Goal: Task Accomplishment & Management: Complete application form

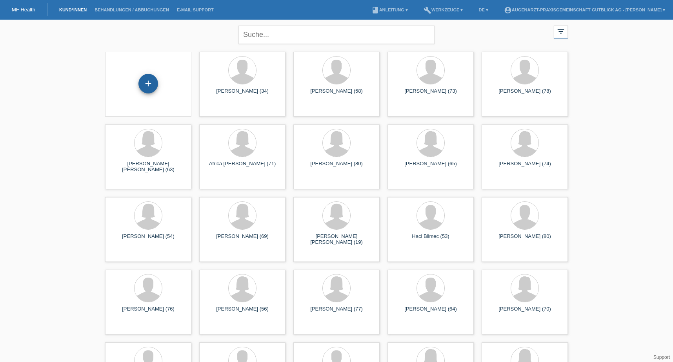
click at [149, 83] on div "+" at bounding box center [149, 84] width 20 height 20
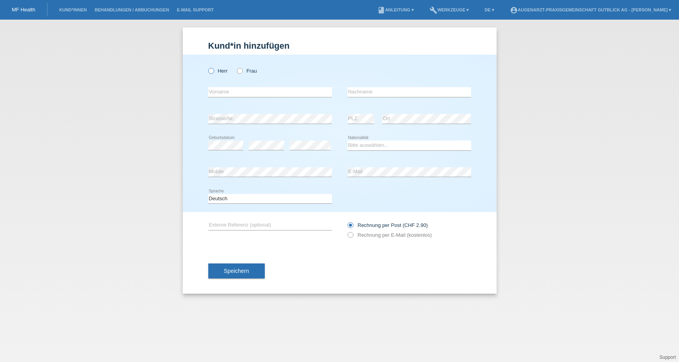
click at [207, 67] on icon at bounding box center [207, 67] width 0 height 0
click at [212, 73] on input "Herr" at bounding box center [210, 70] width 5 height 5
radio input "true"
click at [242, 94] on input "text" at bounding box center [270, 92] width 124 height 10
type input "A"
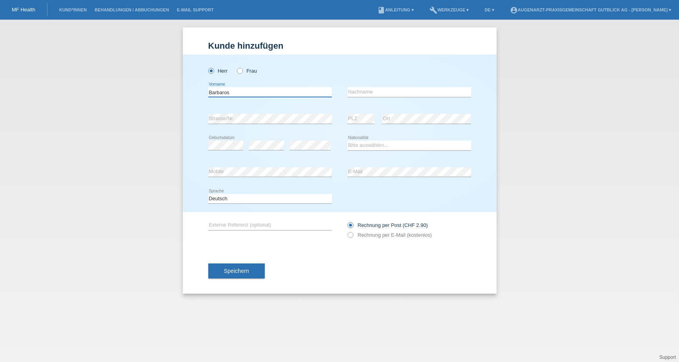
type input "Barbaros"
type input "Aktuerker"
click at [386, 147] on select "Bitte auswählen... Schweiz Deutschland Liechtenstein Österreich ------------ Af…" at bounding box center [410, 144] width 124 height 9
click at [362, 146] on select "Bitte auswählen... Schweiz Deutschland Liechtenstein Österreich ------------ Af…" at bounding box center [410, 144] width 124 height 9
click at [398, 142] on select "Bitte auswählen... Schweiz Deutschland Liechtenstein Österreich ------------ Af…" at bounding box center [410, 144] width 124 height 9
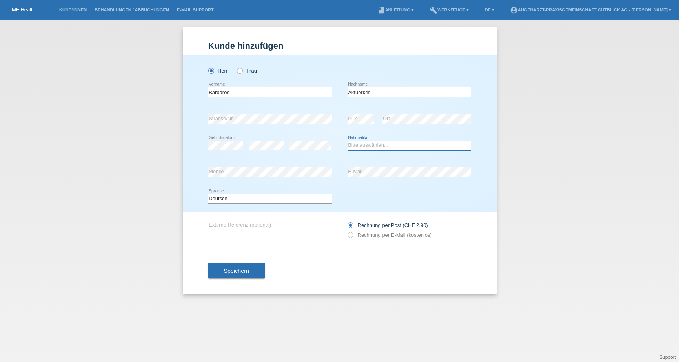
select select "CH"
click at [348, 140] on select "Bitte auswählen... Schweiz Deutschland Liechtenstein Österreich ------------ Af…" at bounding box center [410, 144] width 124 height 9
click at [346, 231] on icon at bounding box center [346, 231] width 0 height 0
click at [349, 235] on input "Rechnung per E-Mail (kostenlos)" at bounding box center [350, 237] width 5 height 10
radio input "true"
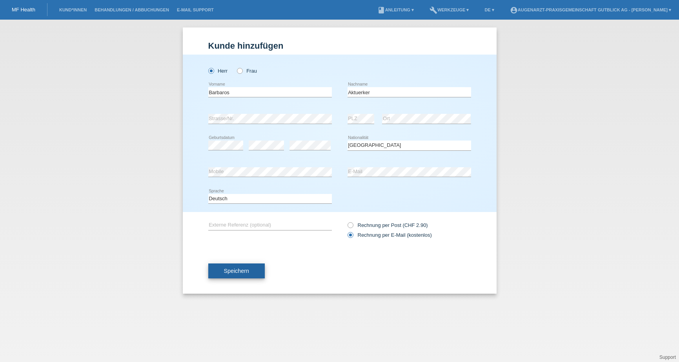
click at [248, 268] on span "Speichern" at bounding box center [236, 271] width 25 height 6
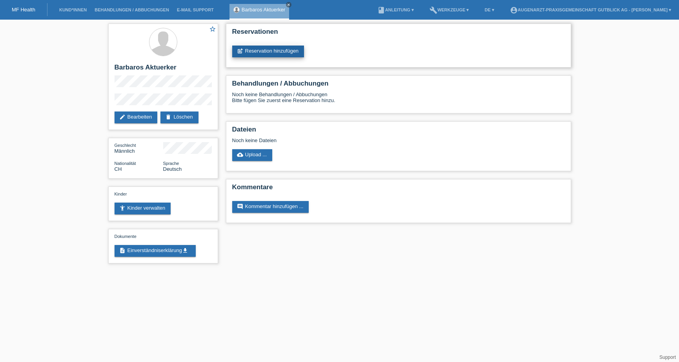
click at [276, 51] on link "post_add Reservation hinzufügen" at bounding box center [268, 52] width 72 height 12
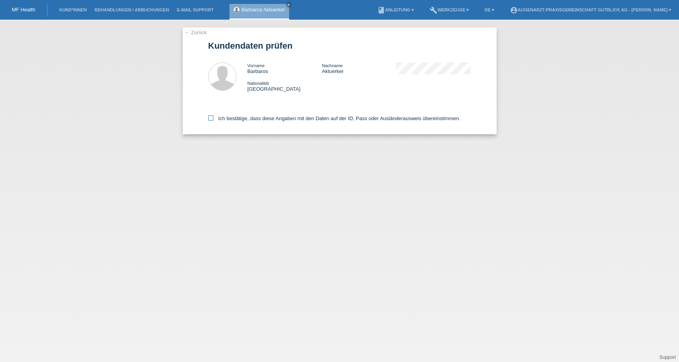
click at [209, 119] on icon at bounding box center [210, 117] width 5 height 5
click at [209, 119] on input "Ich bestätige, dass diese Angaben mit den Daten auf der ID, Pass oder Ausländer…" at bounding box center [210, 117] width 5 height 5
checkbox input "true"
click at [197, 33] on link "← Zurück" at bounding box center [196, 32] width 22 height 6
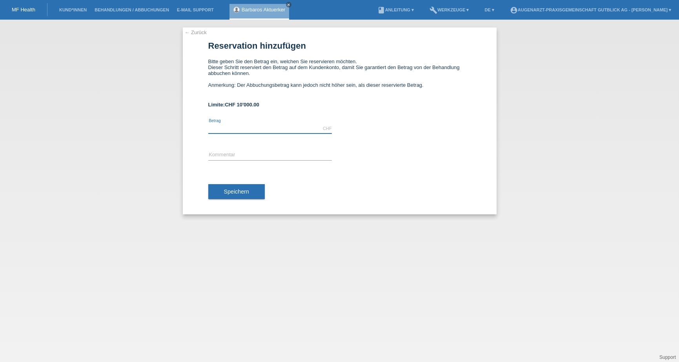
click at [222, 127] on input "text" at bounding box center [270, 129] width 124 height 10
type input "1980.00"
click at [225, 157] on input "text" at bounding box center [270, 155] width 124 height 10
type input "IOL rechts"
click at [228, 197] on button "Speichern" at bounding box center [236, 191] width 57 height 15
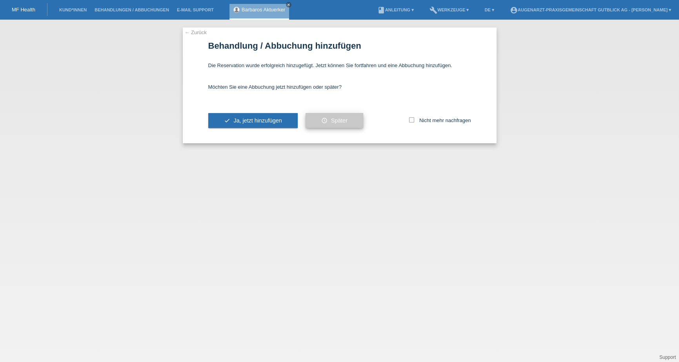
click at [323, 122] on button "schedule Später" at bounding box center [335, 120] width 58 height 15
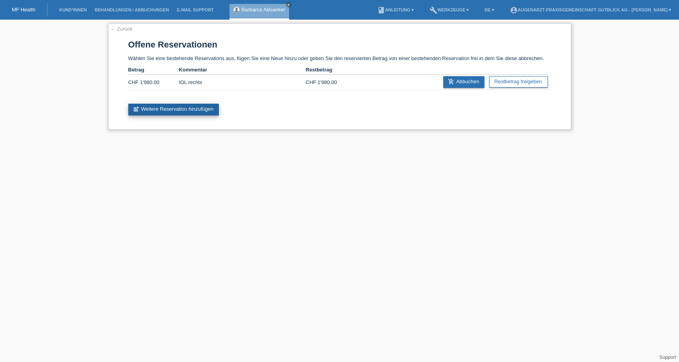
click at [171, 111] on link "post_add Weitere Reservation hinzufügen" at bounding box center [173, 110] width 91 height 12
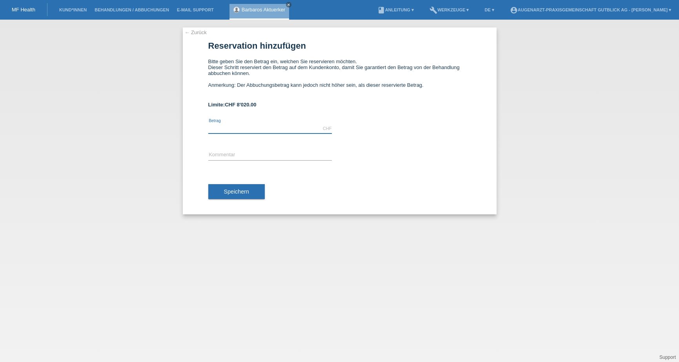
click at [234, 125] on input "text" at bounding box center [270, 129] width 124 height 10
type input "1980.00"
click at [223, 156] on input "text" at bounding box center [270, 155] width 124 height 10
type input "IOL links"
click at [228, 191] on span "Speichern" at bounding box center [236, 191] width 25 height 6
